Goal: Information Seeking & Learning: Learn about a topic

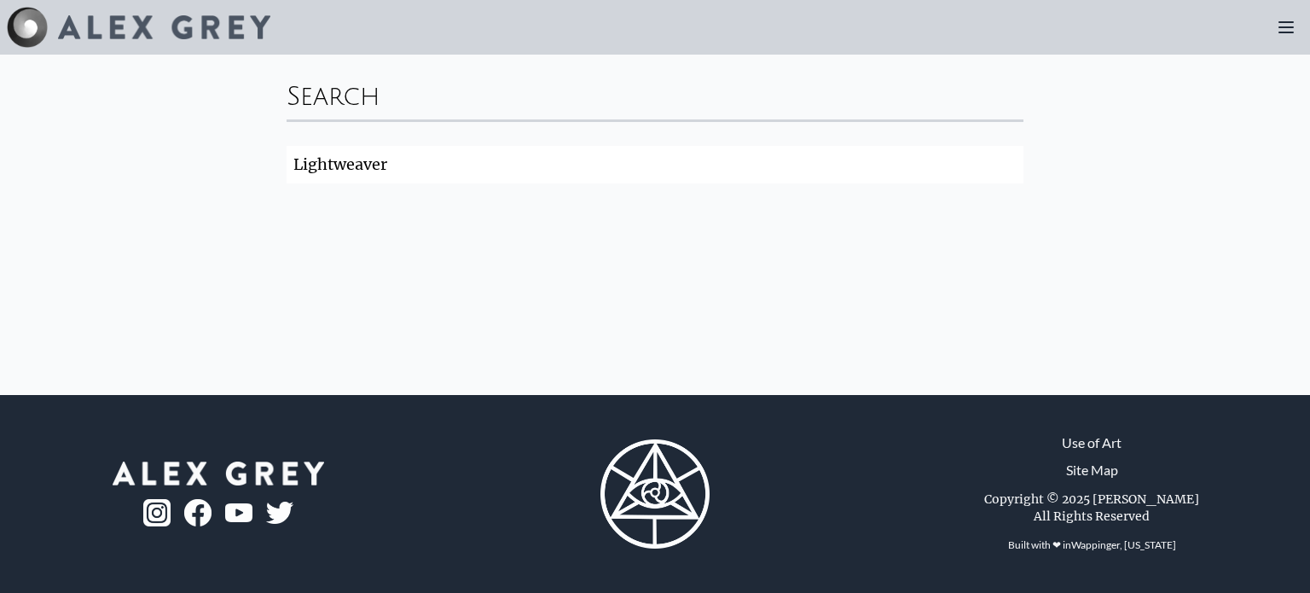
click at [921, 236] on div "Search Lightweaver Search" at bounding box center [655, 225] width 1310 height 340
click at [563, 167] on input "Lightweaver" at bounding box center [655, 165] width 737 height 38
click button "Search" at bounding box center [0, 0] width 0 height 0
type input "Lightweaver"
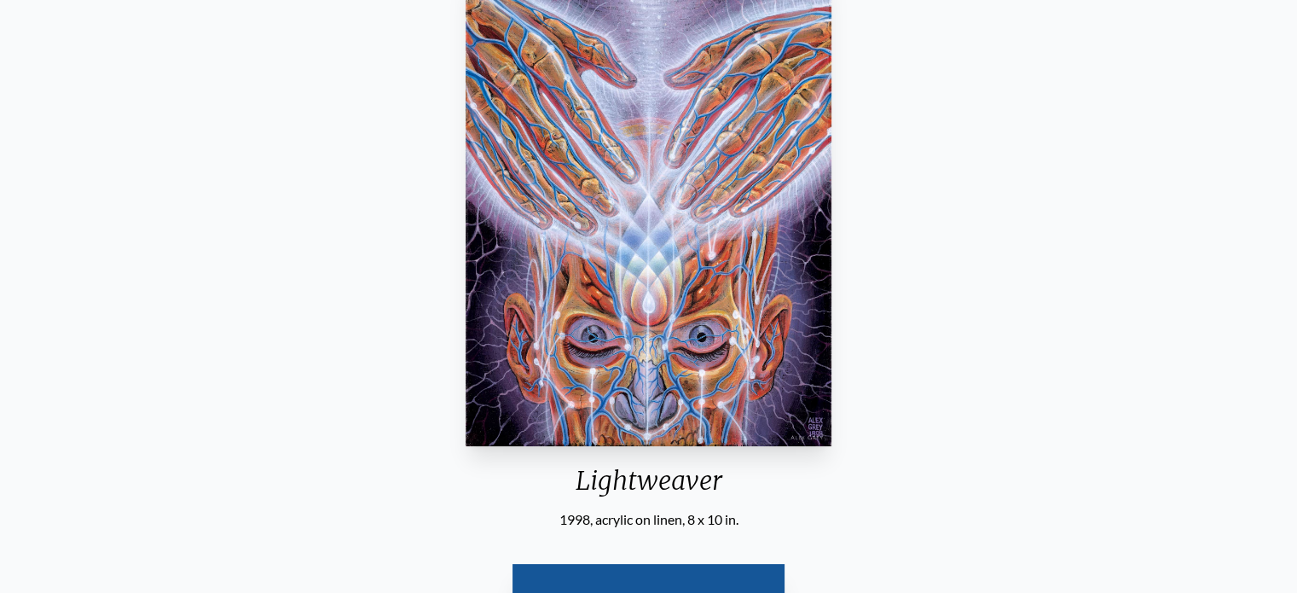
scroll to position [292, 0]
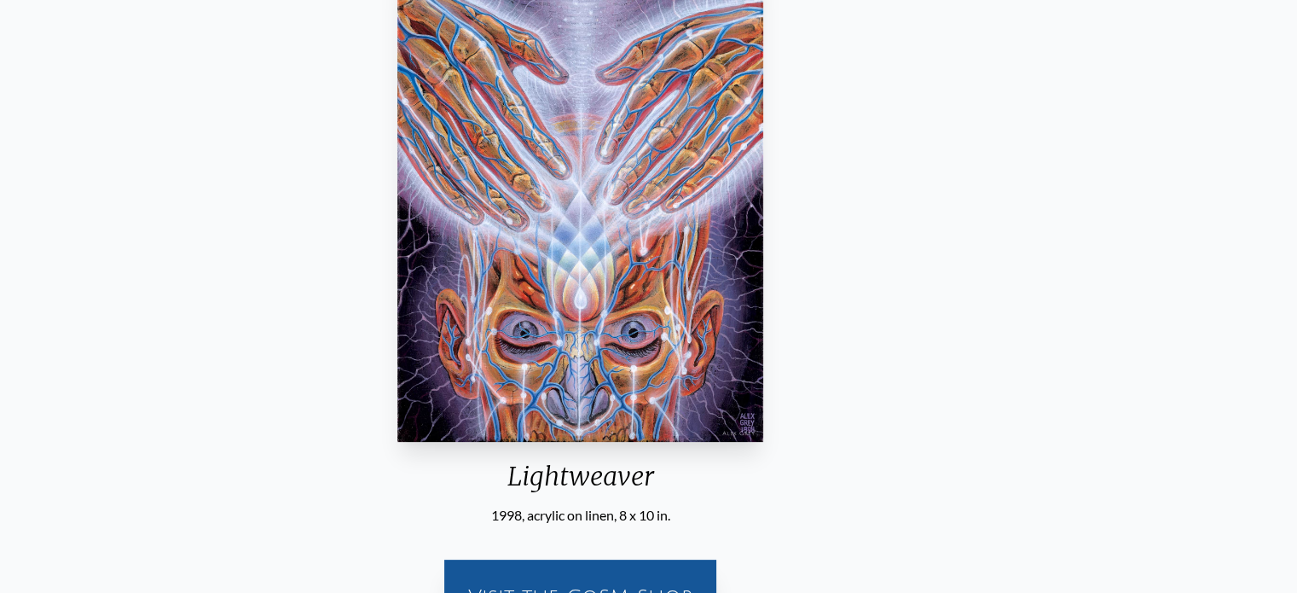
click at [635, 471] on div "Lightweaver" at bounding box center [581, 483] width 380 height 44
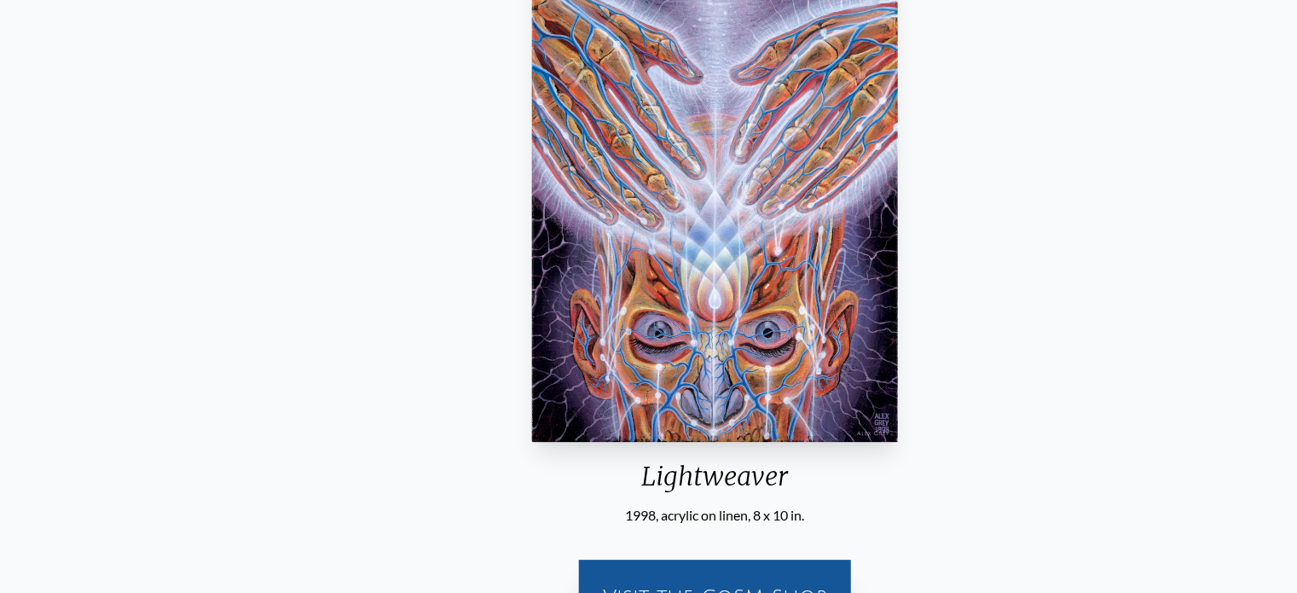
click at [658, 469] on div "Lightweaver" at bounding box center [715, 483] width 380 height 44
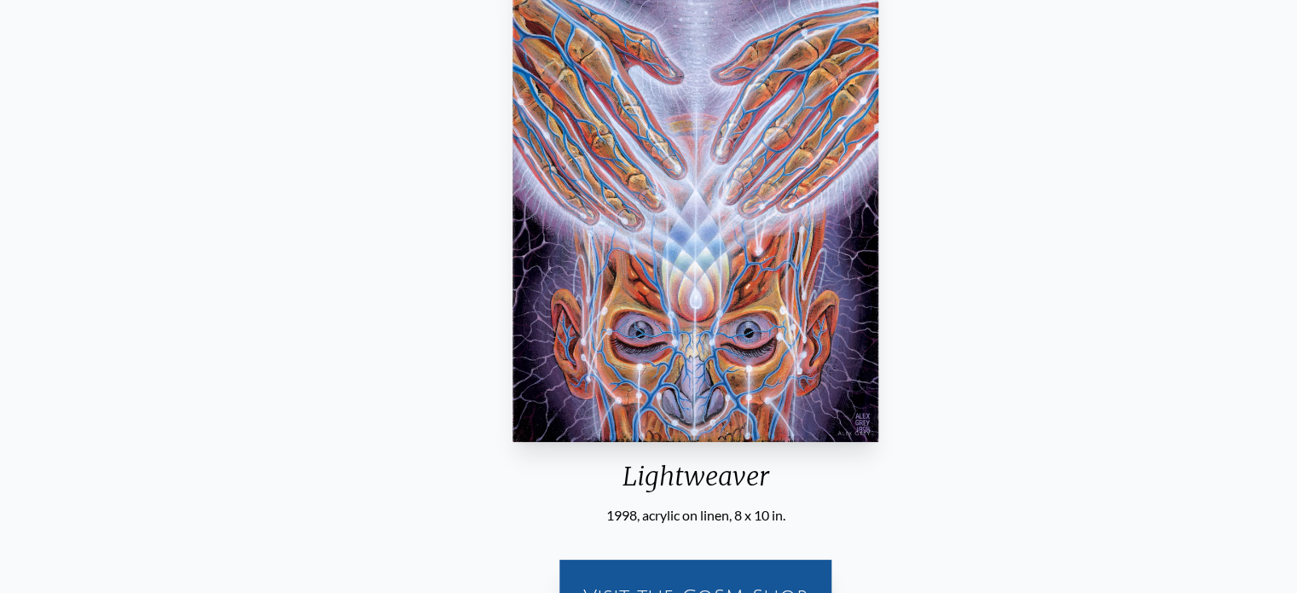
click at [716, 474] on div "Lightweaver" at bounding box center [696, 483] width 380 height 44
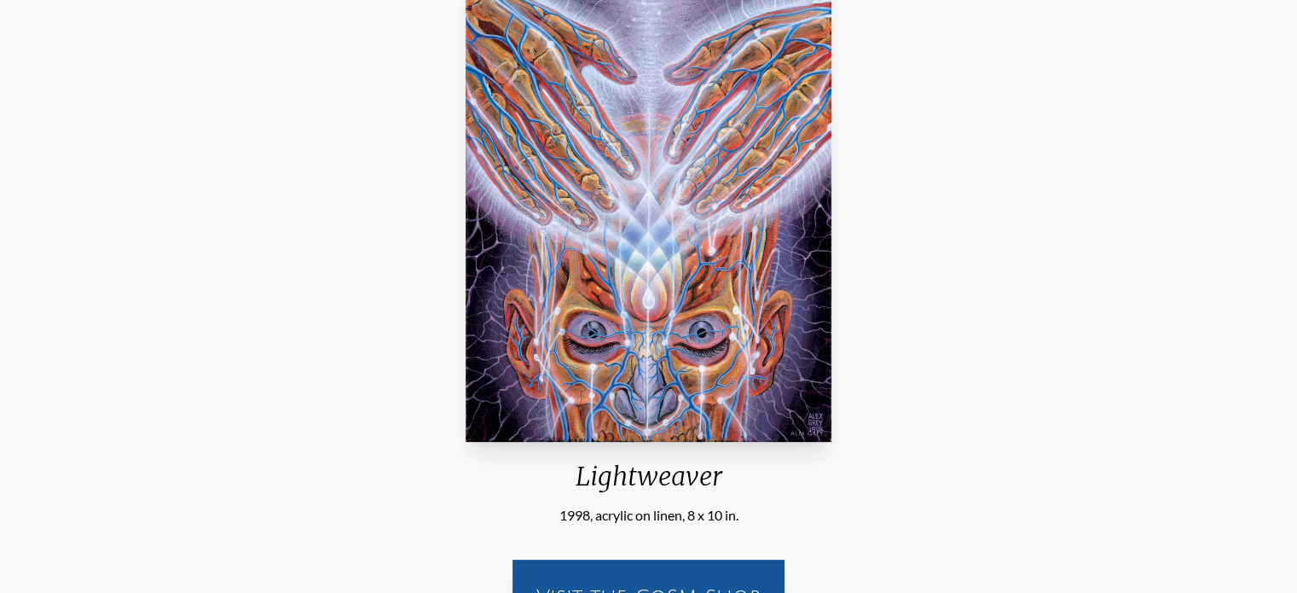
scroll to position [0, 0]
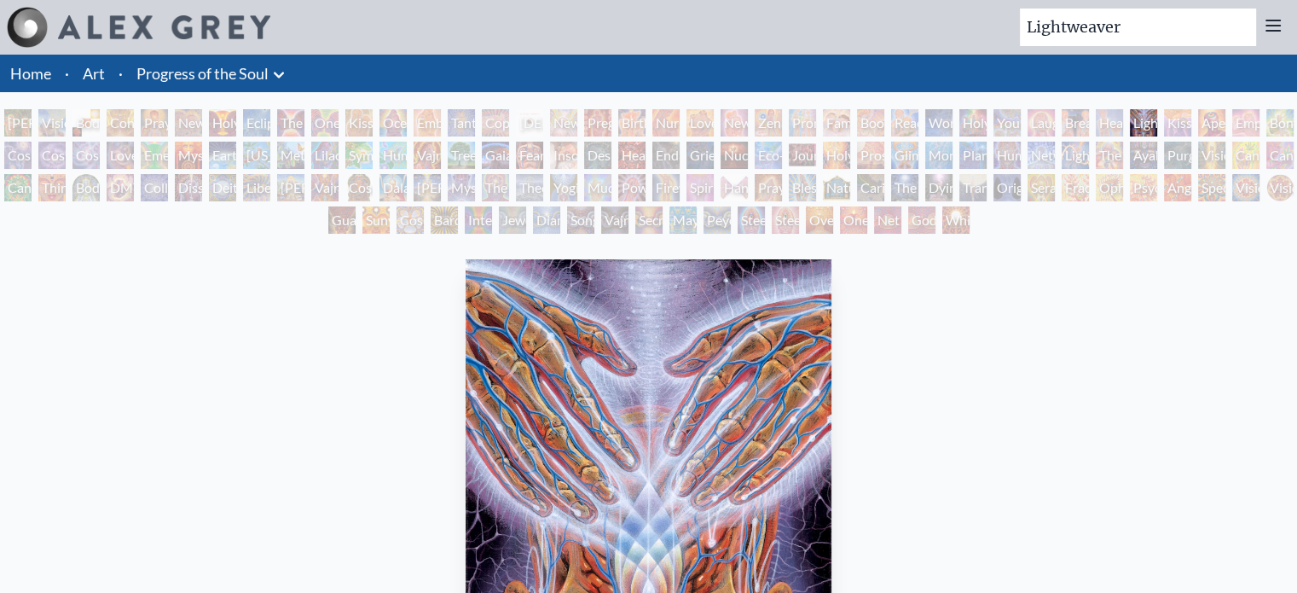
drag, startPoint x: 1150, startPoint y: 30, endPoint x: 1017, endPoint y: 22, distance: 133.3
click at [1017, 22] on div "Lightweaver Art Writings About" at bounding box center [648, 27] width 1297 height 55
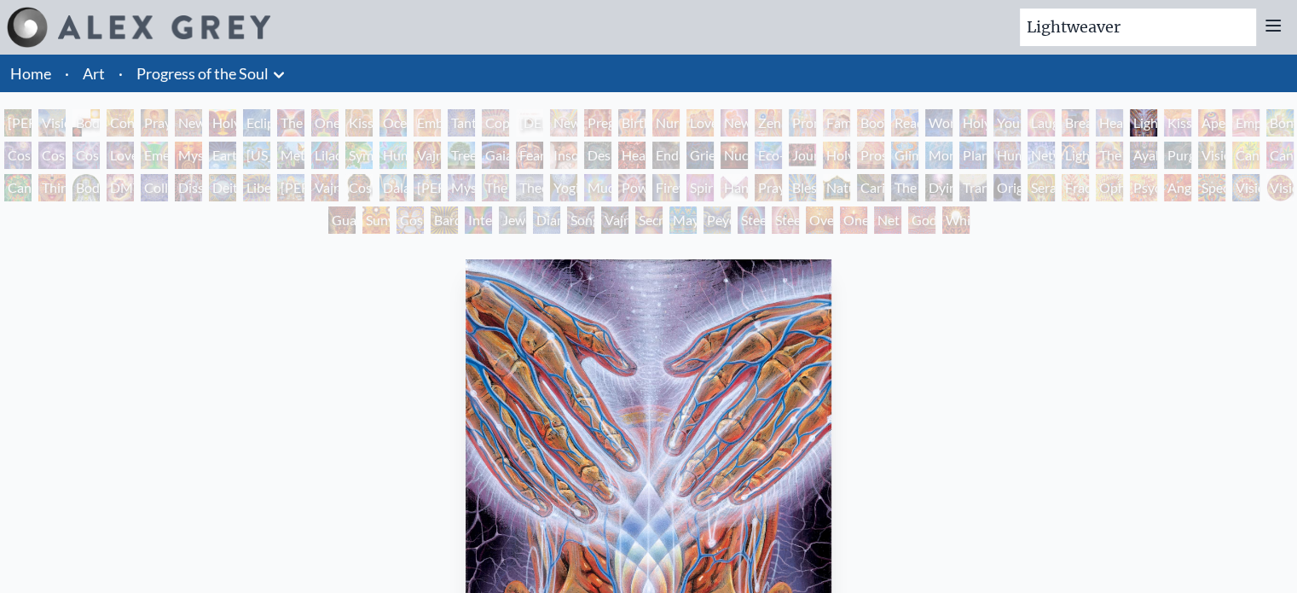
click at [1017, 22] on div "Lightweaver Art Writings About" at bounding box center [648, 27] width 1297 height 55
drag, startPoint x: 1151, startPoint y: 28, endPoint x: 1020, endPoint y: 32, distance: 131.4
click at [1020, 32] on div "Lightweaver Art Writings About" at bounding box center [648, 27] width 1297 height 55
drag, startPoint x: 1163, startPoint y: 9, endPoint x: 996, endPoint y: 28, distance: 168.2
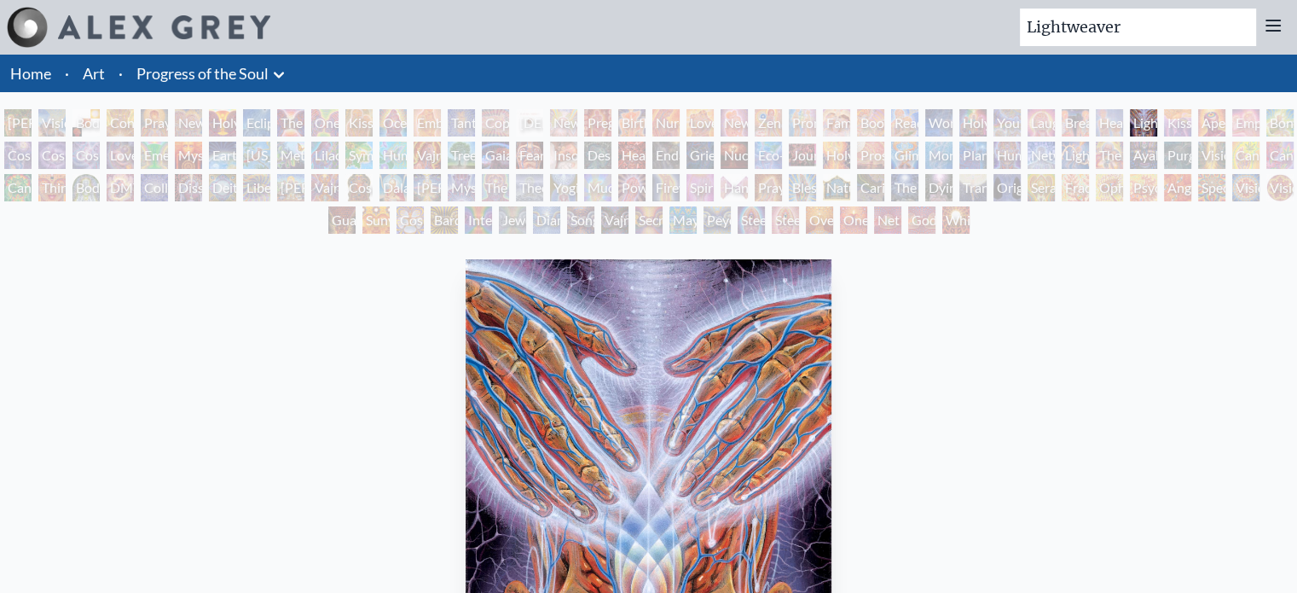
click at [996, 28] on div "Lightweaver Art Writings About" at bounding box center [648, 27] width 1297 height 55
